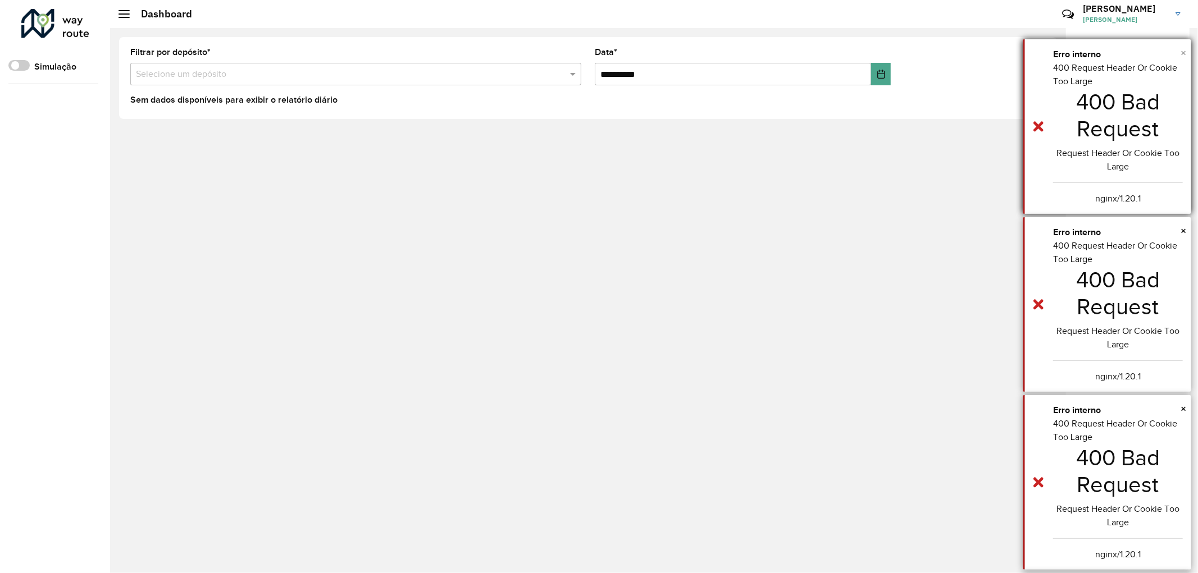
click at [1183, 51] on span "×" at bounding box center [1183, 53] width 6 height 12
click at [1183, 52] on span "×" at bounding box center [1183, 53] width 6 height 12
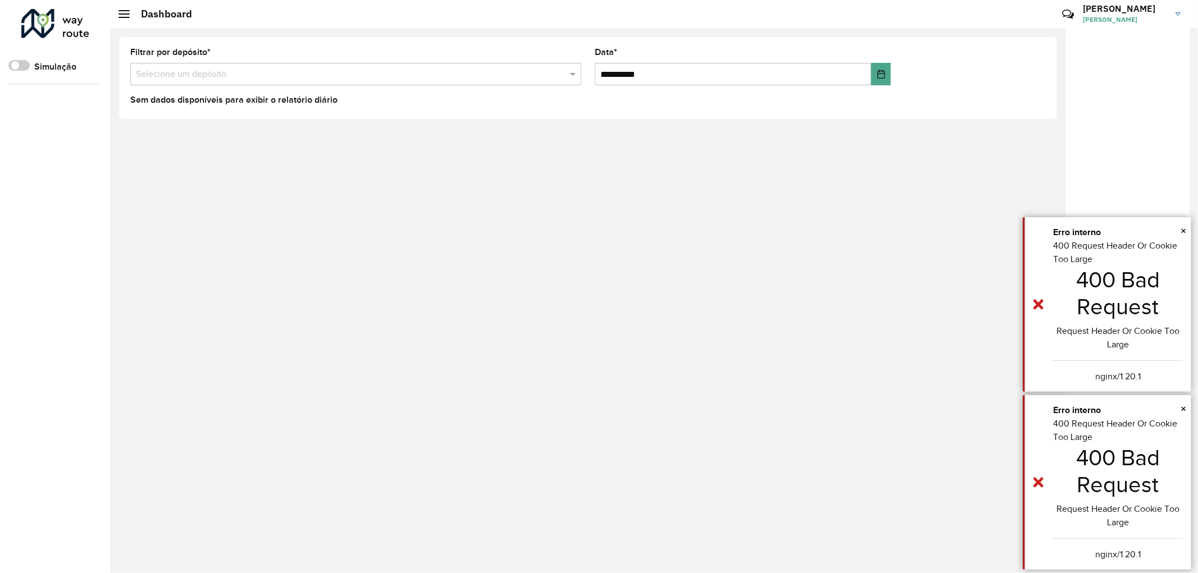
click at [1183, 52] on span "×" at bounding box center [1183, 53] width 6 height 12
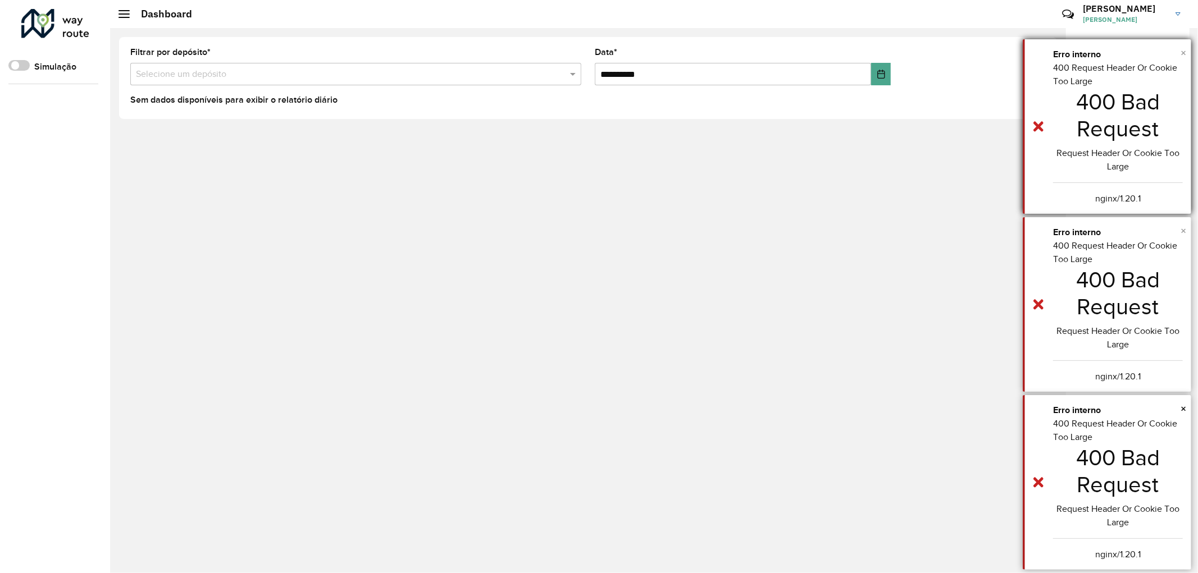
click at [1183, 225] on span "×" at bounding box center [1183, 231] width 6 height 12
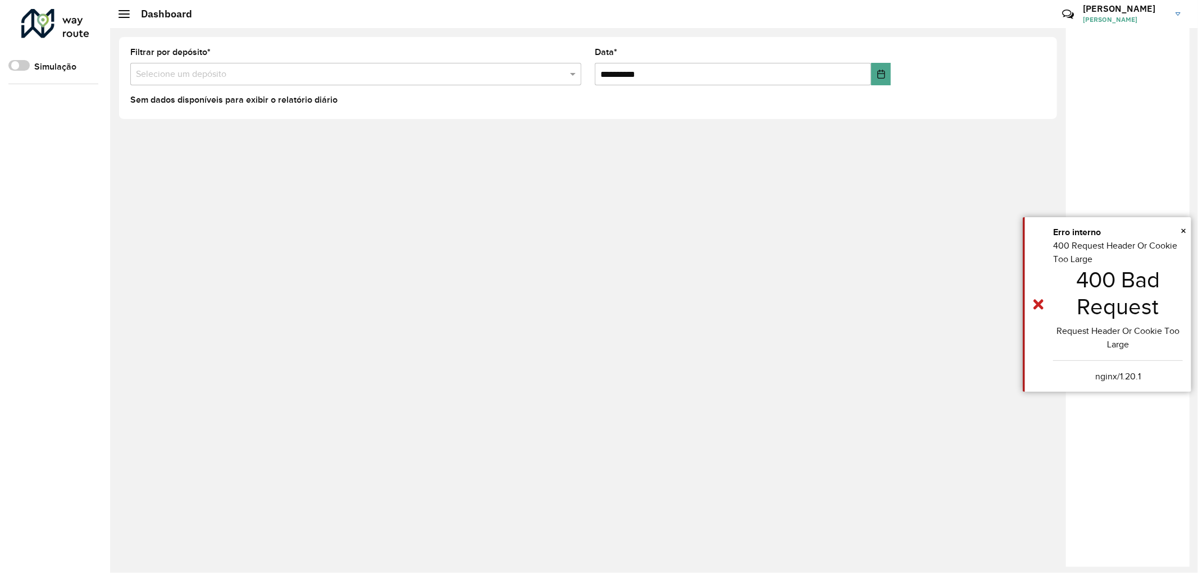
click at [1183, 52] on span "×" at bounding box center [1183, 53] width 6 height 12
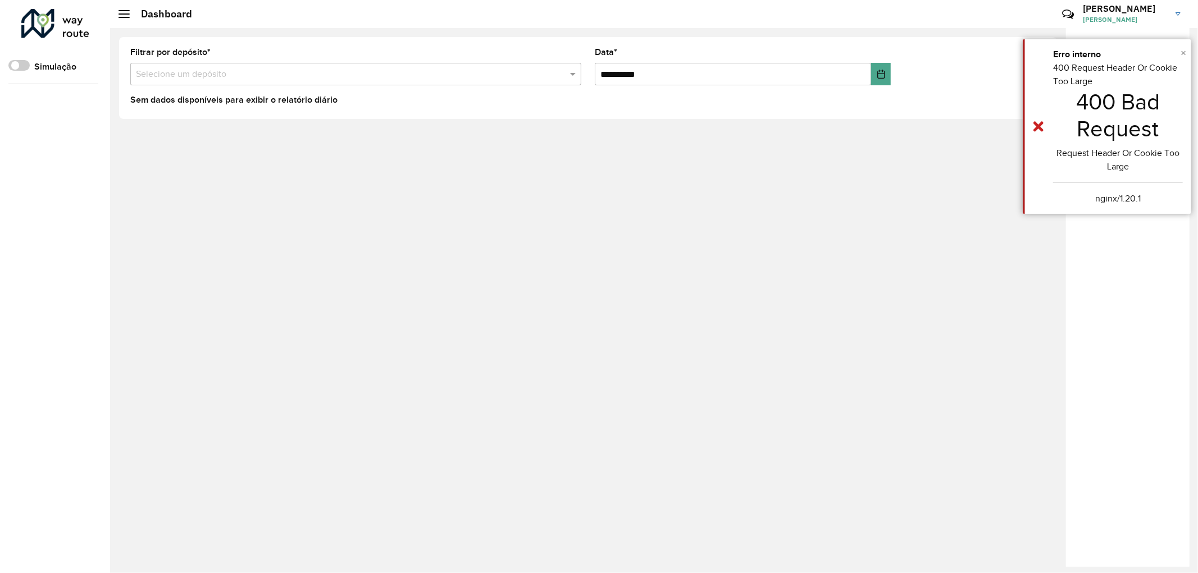
click at [1183, 52] on span "×" at bounding box center [1183, 53] width 6 height 12
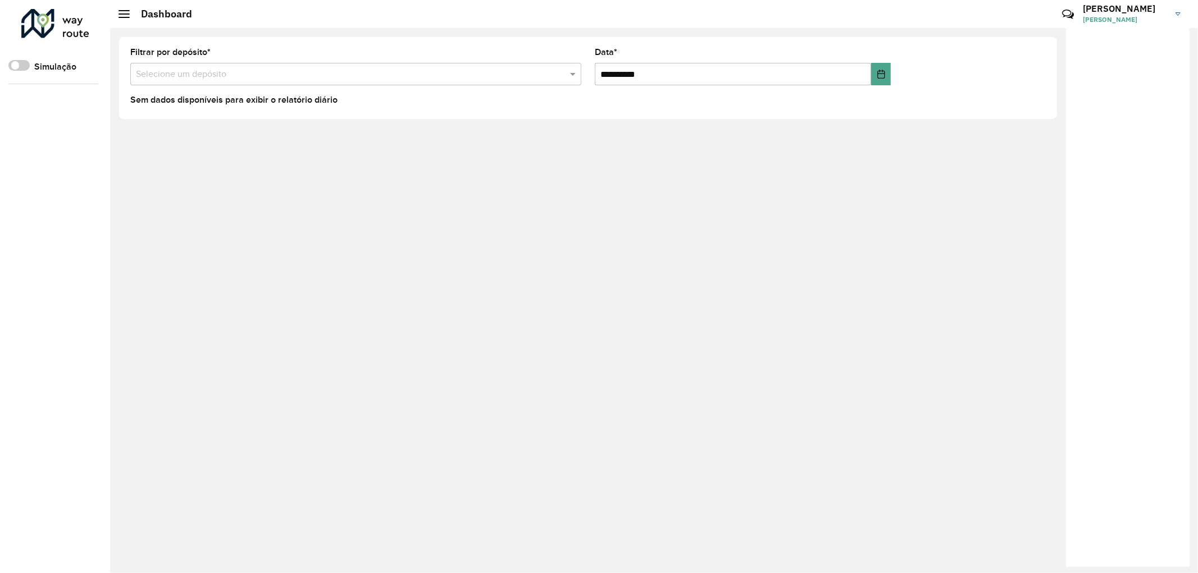
click at [186, 74] on input "text" at bounding box center [344, 74] width 417 height 13
type input "**"
click at [572, 76] on span at bounding box center [574, 73] width 14 height 13
